Goal: Transaction & Acquisition: Download file/media

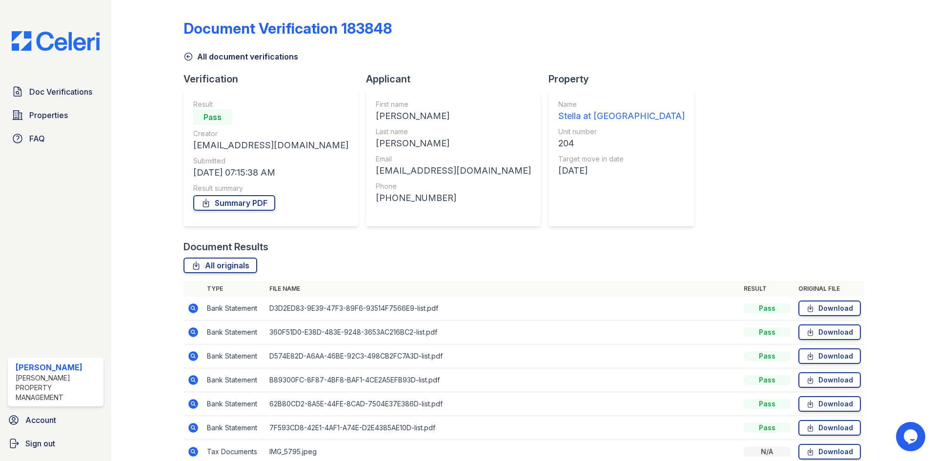
scroll to position [94, 0]
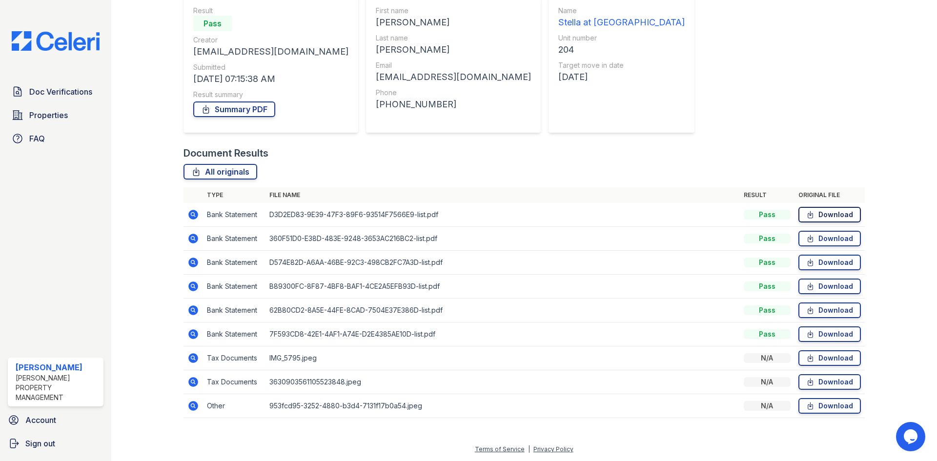
click at [806, 215] on icon at bounding box center [810, 215] width 8 height 10
click at [191, 357] on icon at bounding box center [192, 357] width 2 height 2
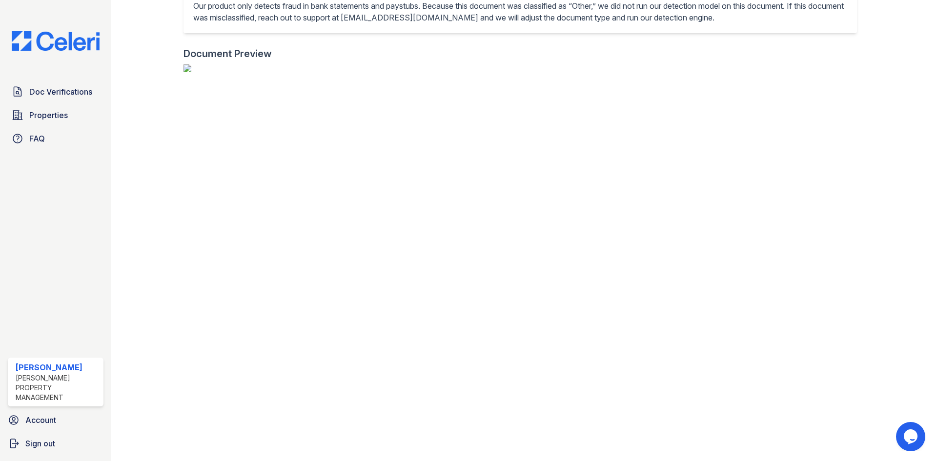
scroll to position [244, 0]
click at [46, 90] on span "Doc Verifications" at bounding box center [60, 92] width 63 height 12
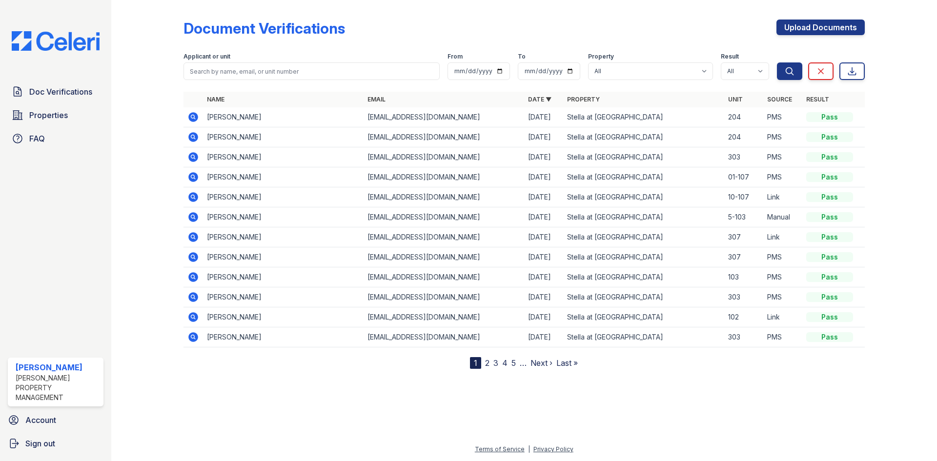
click at [196, 135] on icon at bounding box center [193, 137] width 10 height 10
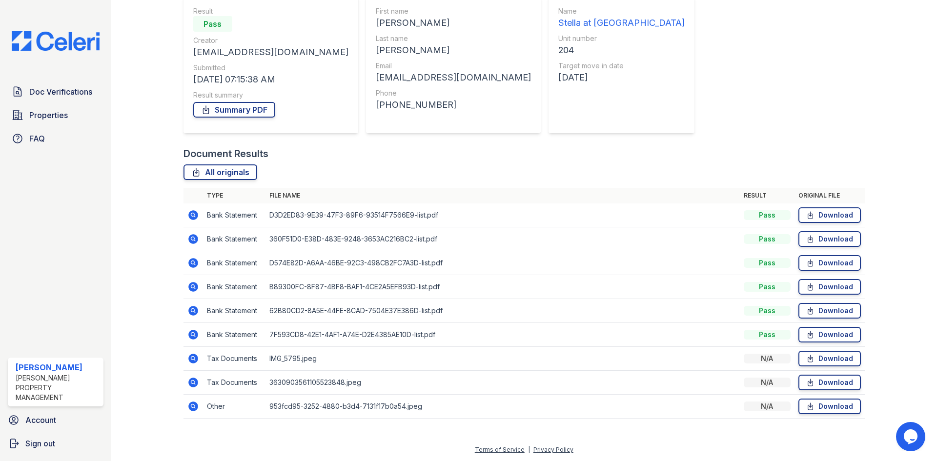
scroll to position [94, 0]
click at [825, 360] on link "Download" at bounding box center [829, 358] width 62 height 16
click at [812, 381] on link "Download" at bounding box center [829, 382] width 62 height 16
click at [193, 335] on icon at bounding box center [193, 334] width 12 height 12
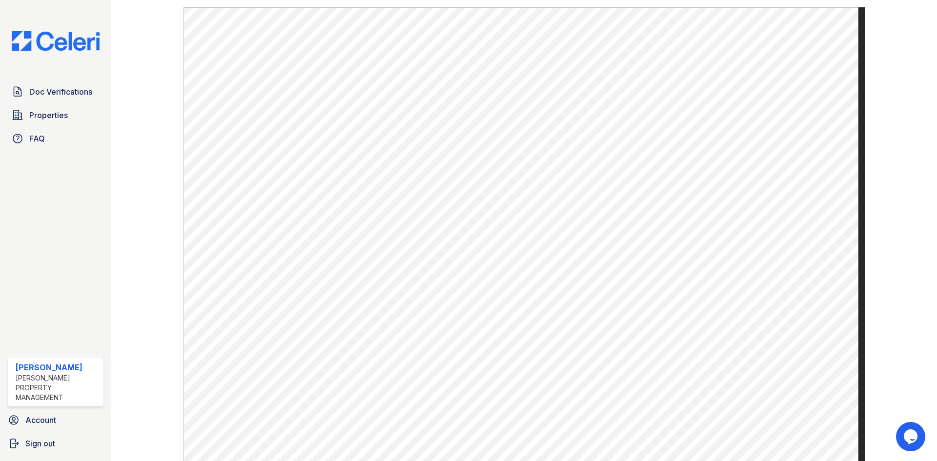
scroll to position [505, 0]
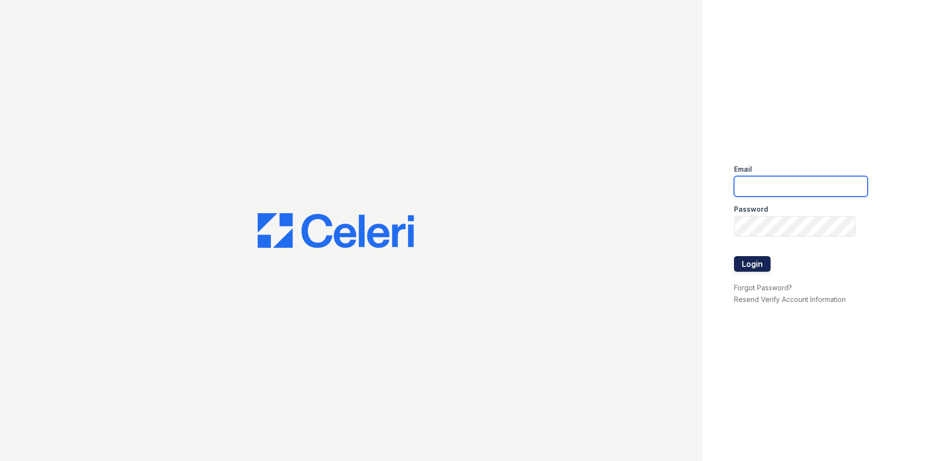
type input "stellaasst@loganpm.com"
click at [749, 266] on button "Login" at bounding box center [752, 264] width 37 height 16
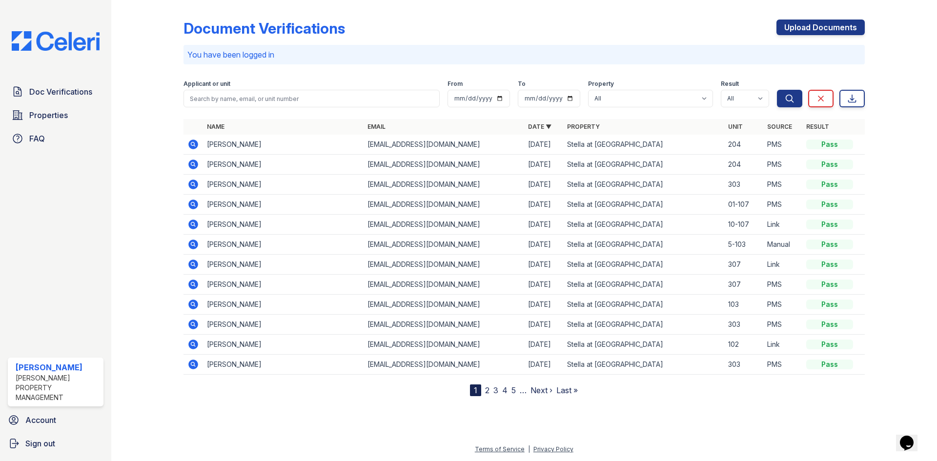
click at [190, 143] on icon at bounding box center [193, 145] width 10 height 10
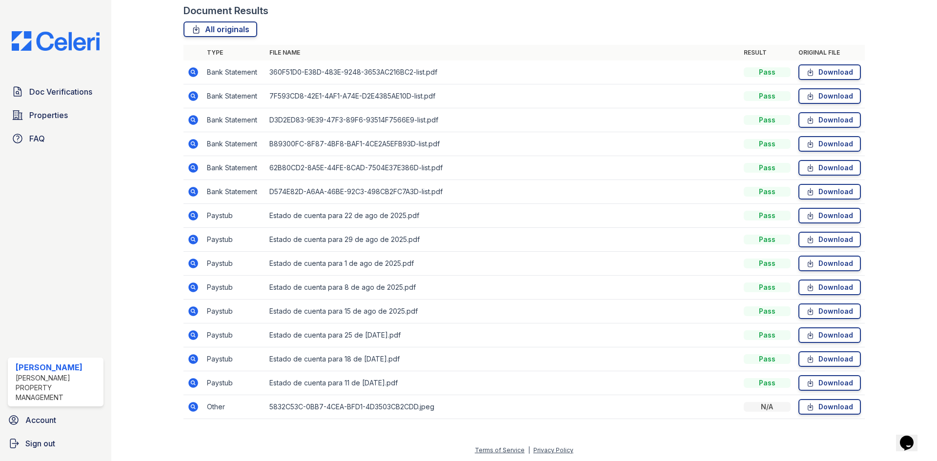
scroll to position [237, 0]
click at [809, 408] on link "Download" at bounding box center [829, 406] width 62 height 16
click at [820, 380] on link "Download" at bounding box center [829, 382] width 62 height 16
click at [816, 313] on link "Download" at bounding box center [829, 311] width 62 height 16
click at [826, 239] on link "Download" at bounding box center [829, 239] width 62 height 16
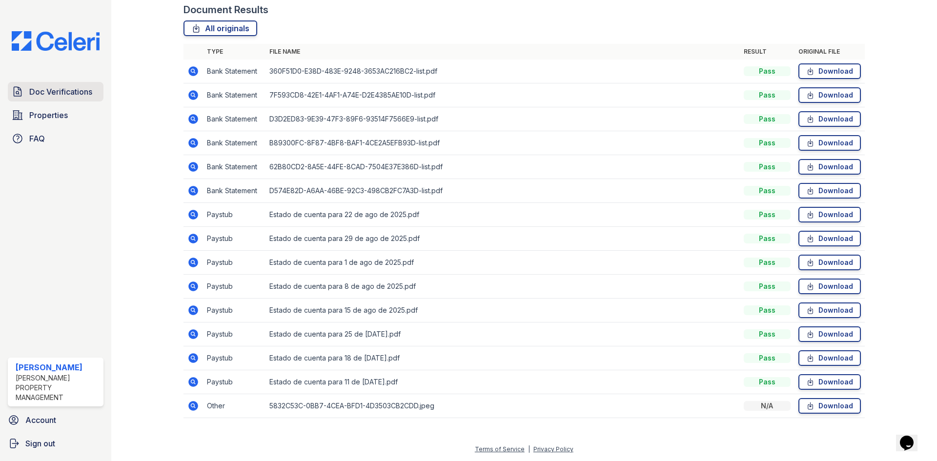
click at [85, 91] on span "Doc Verifications" at bounding box center [60, 92] width 63 height 12
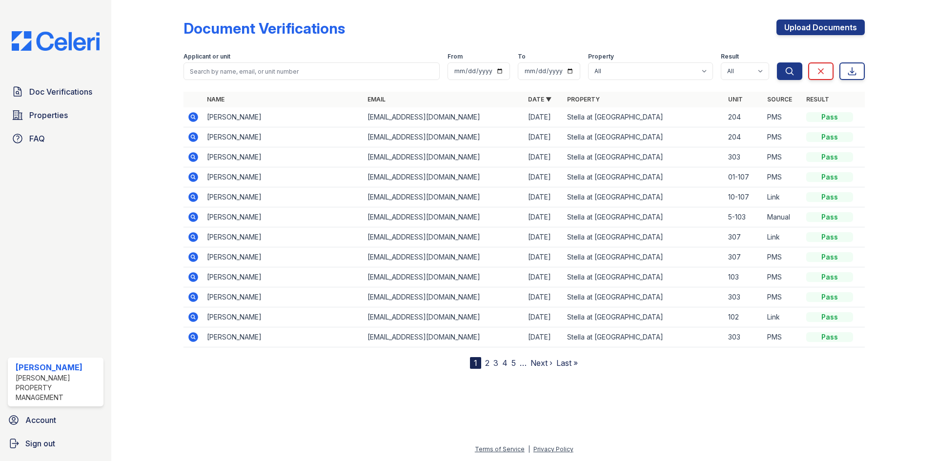
click at [194, 135] on icon at bounding box center [193, 137] width 10 height 10
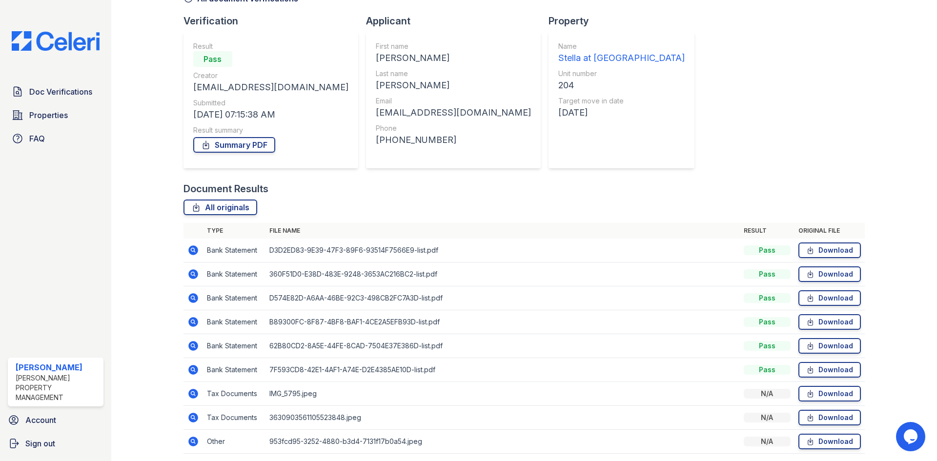
scroll to position [94, 0]
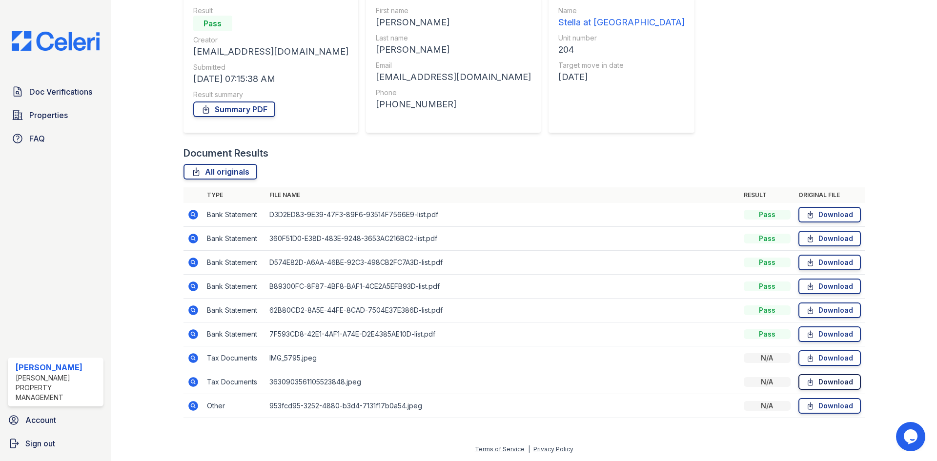
click at [823, 381] on link "Download" at bounding box center [829, 382] width 62 height 16
click at [823, 382] on link "Download" at bounding box center [829, 382] width 62 height 16
click at [810, 363] on link "Download" at bounding box center [829, 358] width 62 height 16
drag, startPoint x: 30, startPoint y: 245, endPoint x: 33, endPoint y: 234, distance: 11.7
click at [27, 242] on div "Doc Verifications Properties FAQ [PERSON_NAME] [PERSON_NAME] Property Managemen…" at bounding box center [55, 230] width 111 height 461
